Goal: Find specific page/section: Find specific page/section

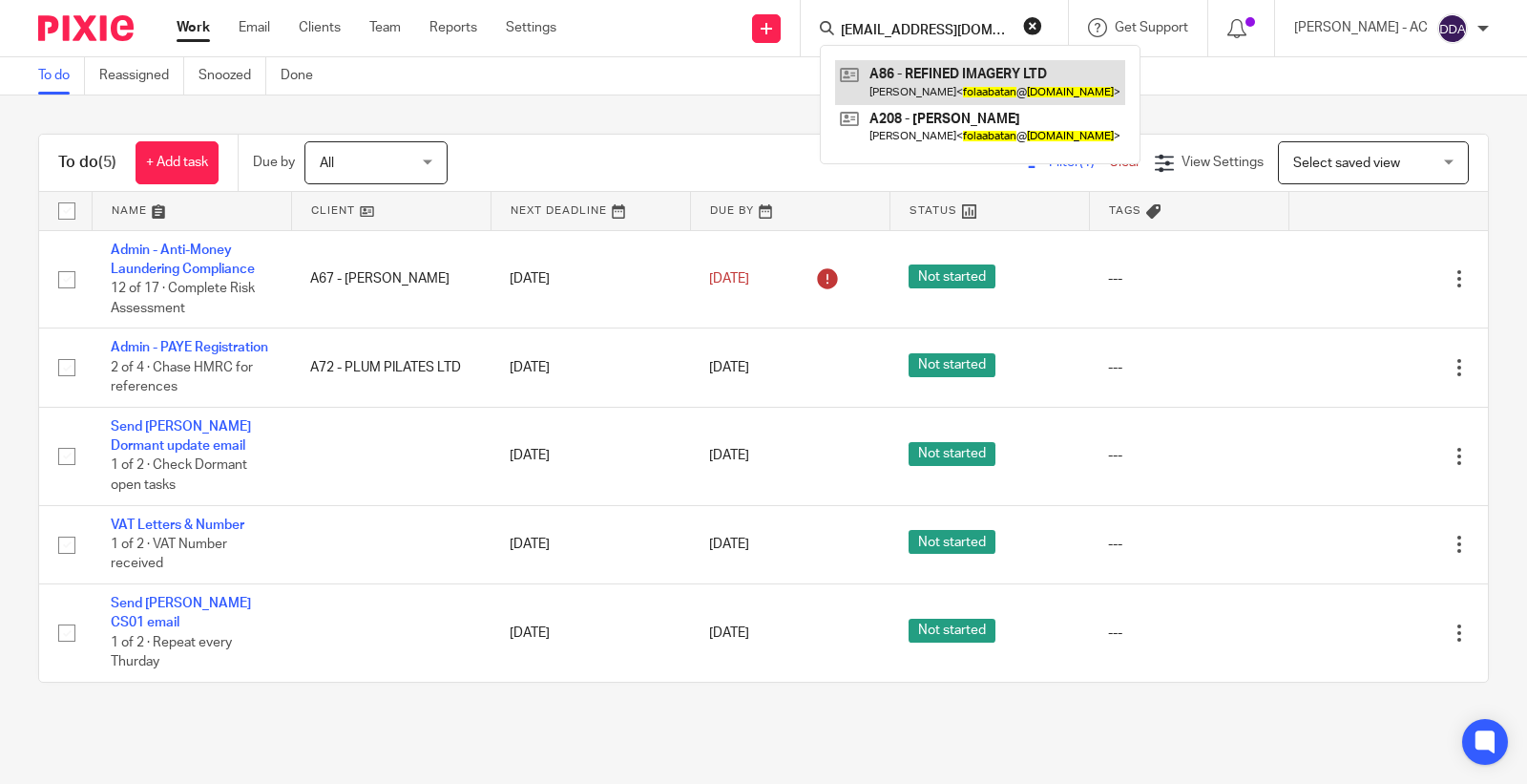
type input "[EMAIL_ADDRESS][DOMAIN_NAME]"
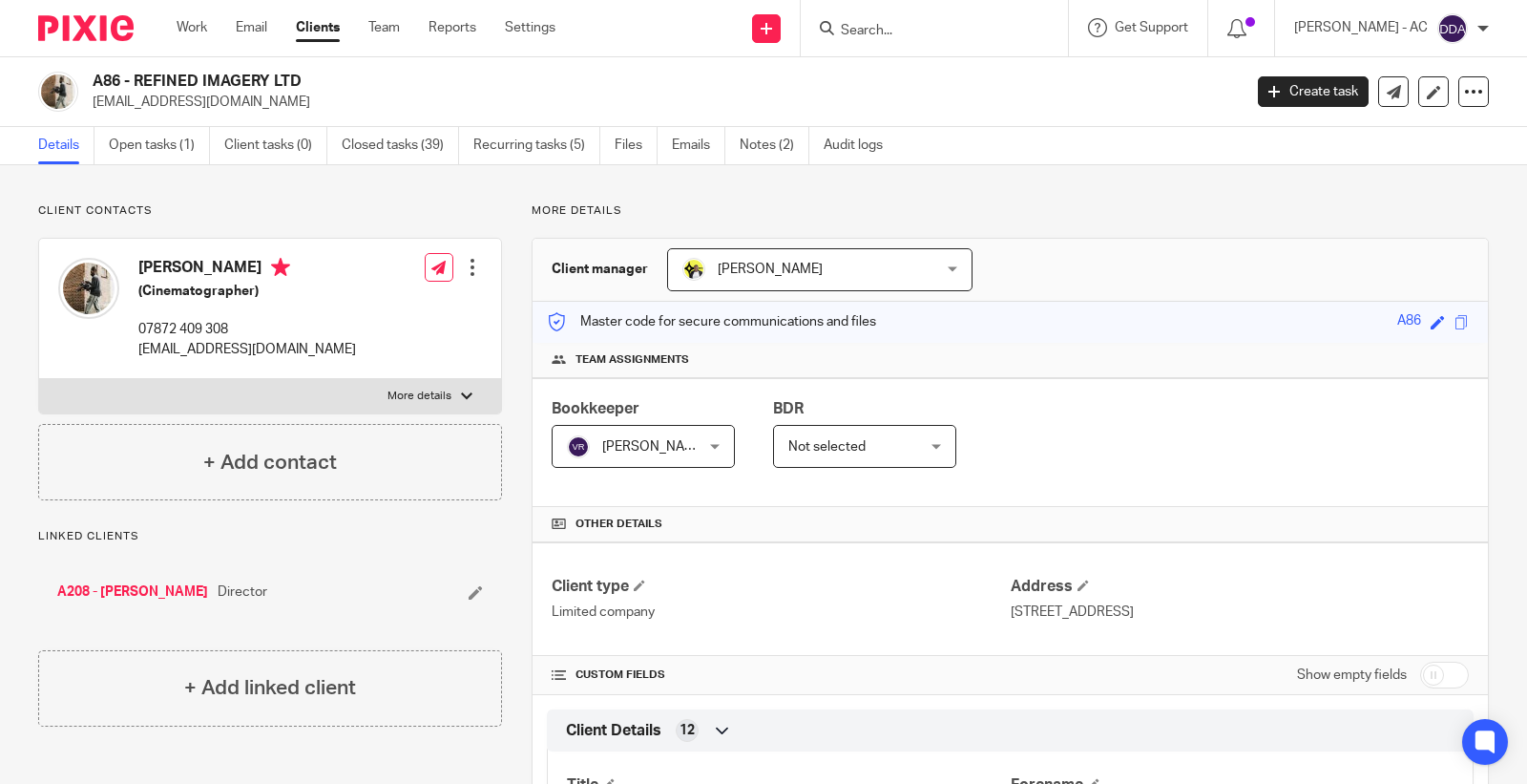
drag, startPoint x: 138, startPoint y: 79, endPoint x: 332, endPoint y: 81, distance: 194.0
click at [332, 81] on h2 "A86 - REFINED IMAGERY LTD" at bounding box center [547, 81] width 910 height 21
copy h2 "REFINED IMAGERY LTD"
